Goal: Find specific page/section: Find specific page/section

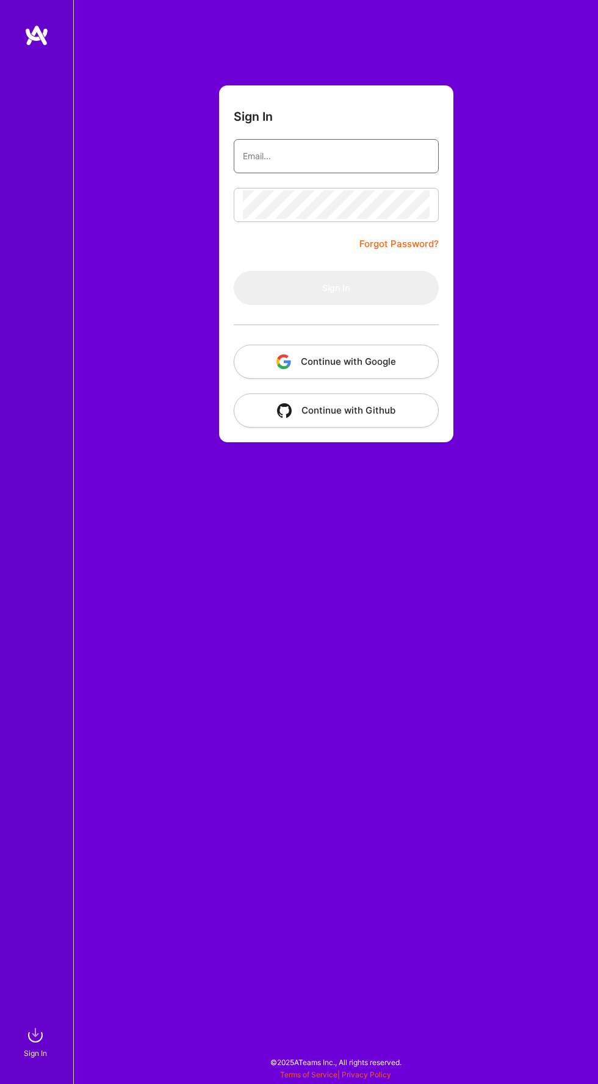
type input "[EMAIL_ADDRESS][DOMAIN_NAME]"
click at [234, 271] on button "Sign In" at bounding box center [336, 288] width 205 height 34
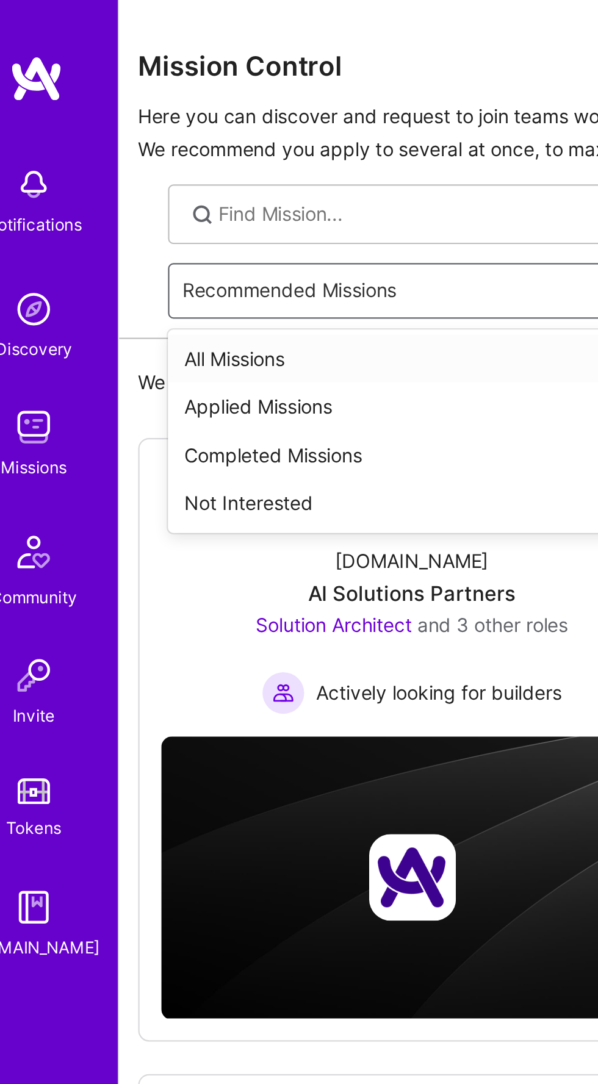
click at [162, 165] on div "All Missions" at bounding box center [336, 162] width 480 height 22
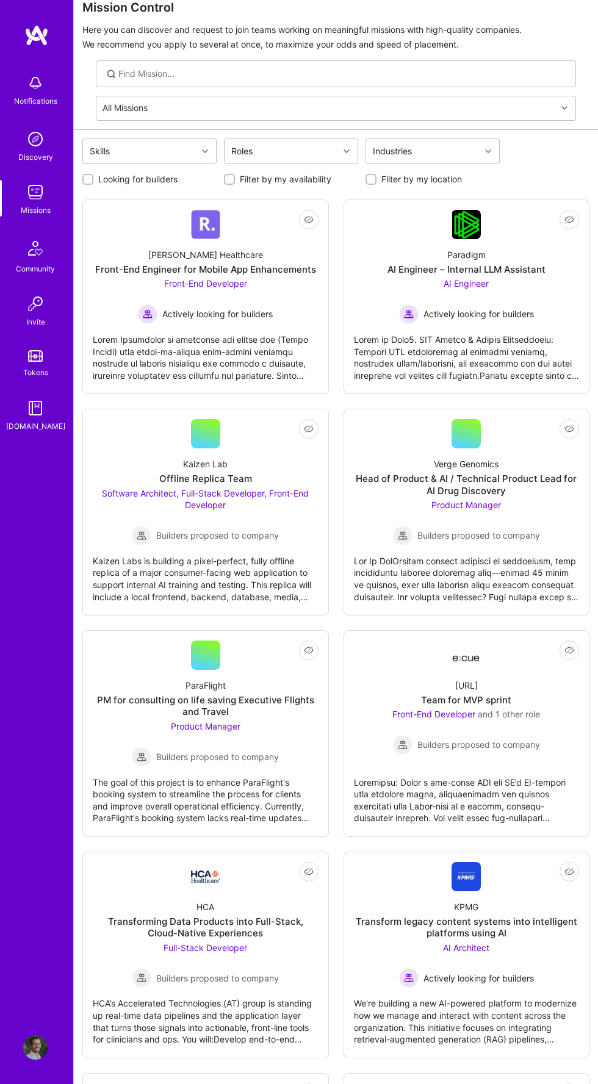
scroll to position [37, 0]
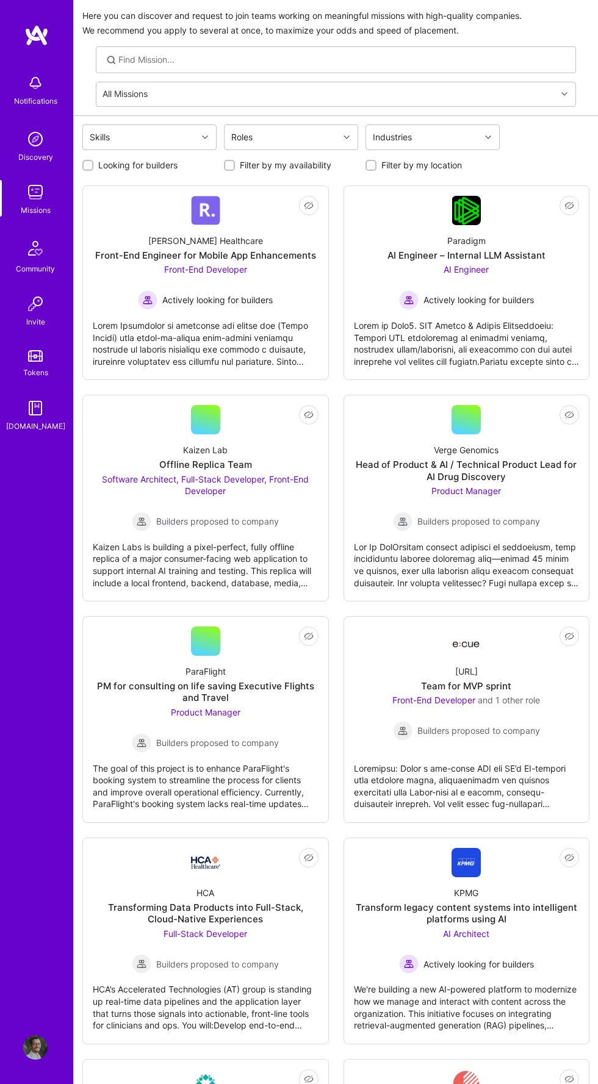
click at [258, 326] on div at bounding box center [206, 338] width 226 height 57
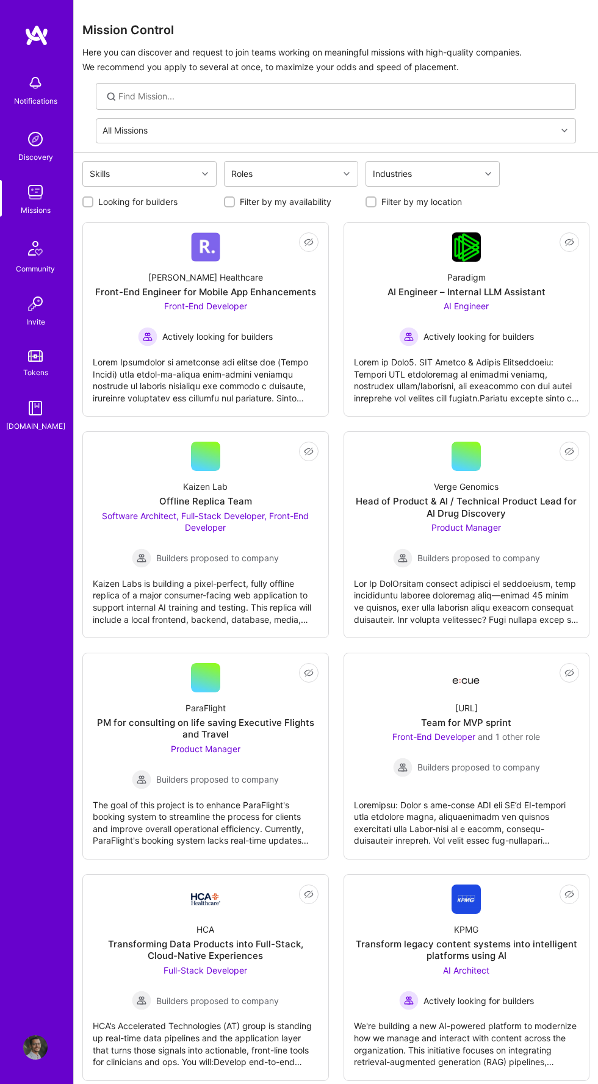
scroll to position [37, 0]
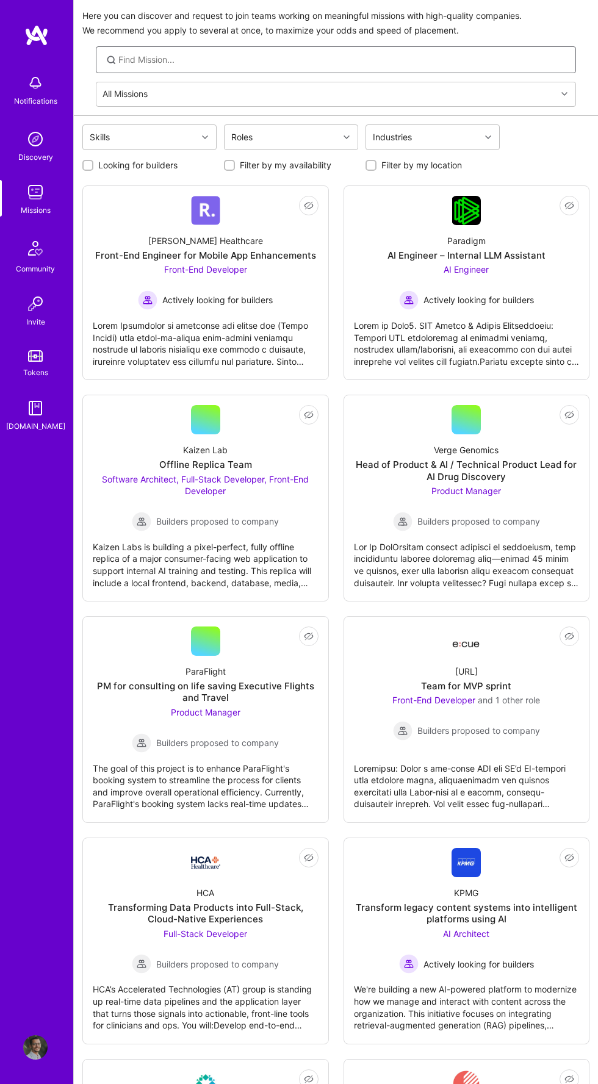
click at [369, 55] on input at bounding box center [342, 60] width 448 height 12
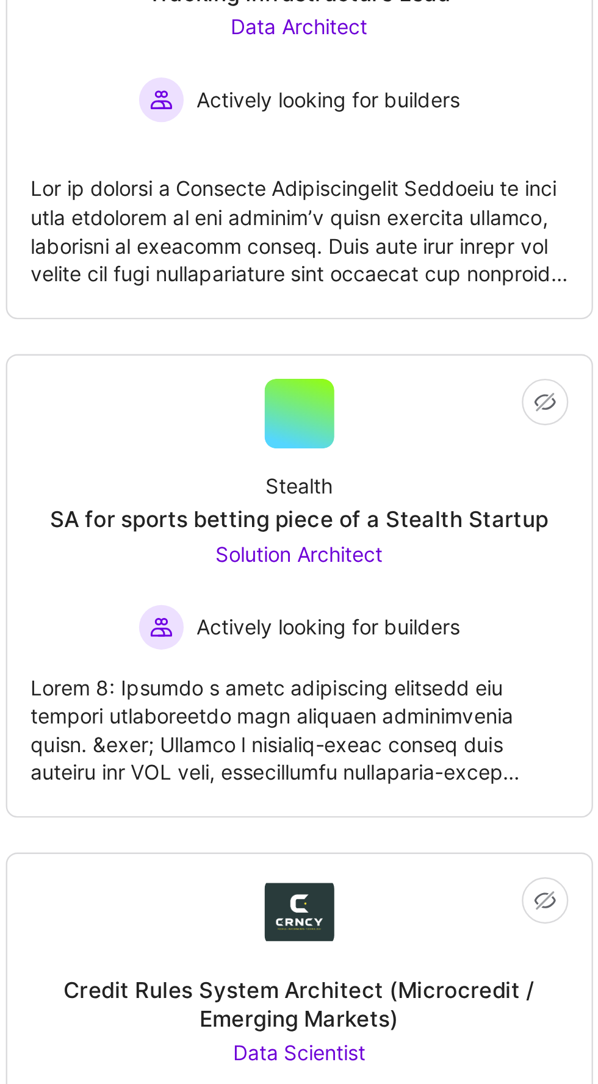
scroll to position [2517, 0]
